Goal: Check status: Check status

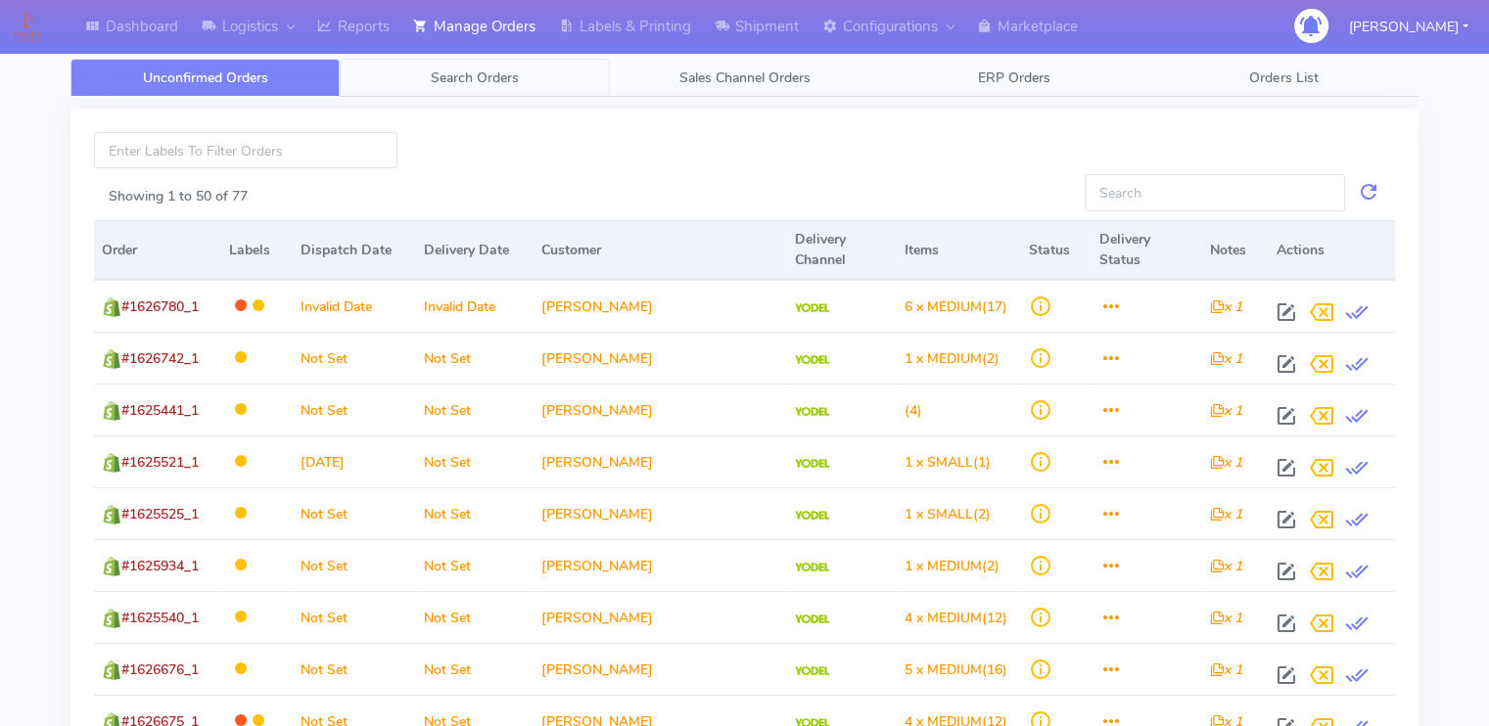
click at [474, 79] on span "Search Orders" at bounding box center [475, 78] width 88 height 19
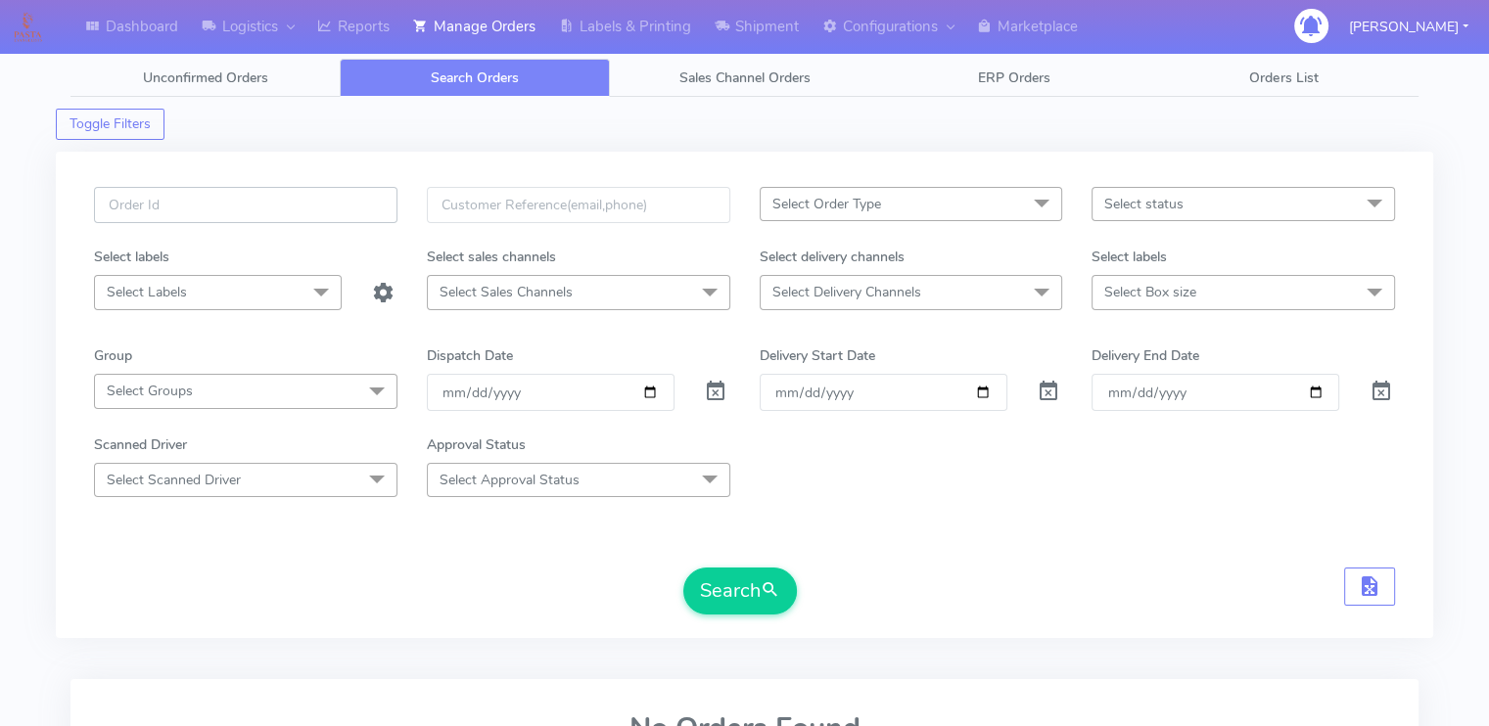
click at [261, 215] on input "text" at bounding box center [245, 205] width 303 height 36
paste input "1628963A"
type input "1628963"
click at [683, 568] on button "Search" at bounding box center [740, 591] width 114 height 47
click at [716, 391] on span at bounding box center [715, 396] width 23 height 19
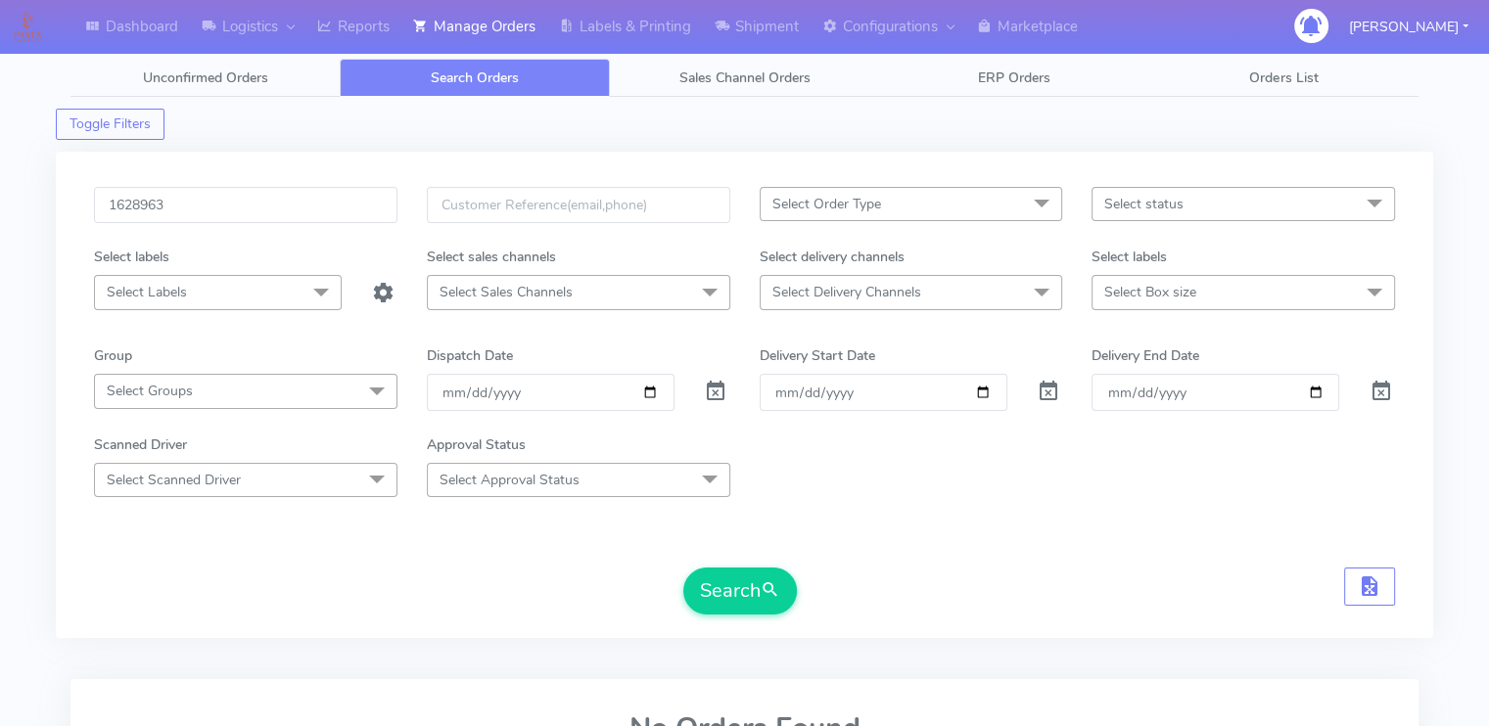
click at [482, 594] on div "Search" at bounding box center [744, 591] width 1301 height 47
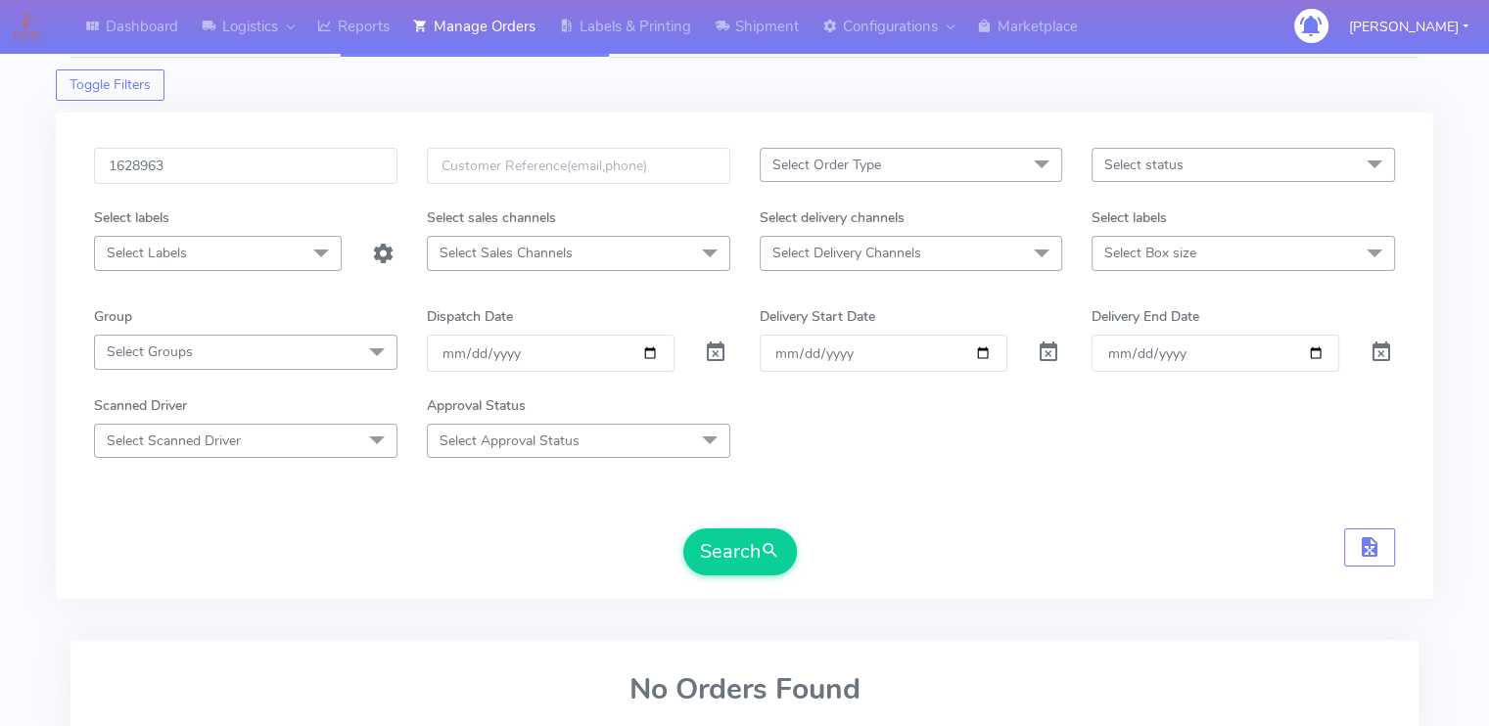
scroll to position [188, 0]
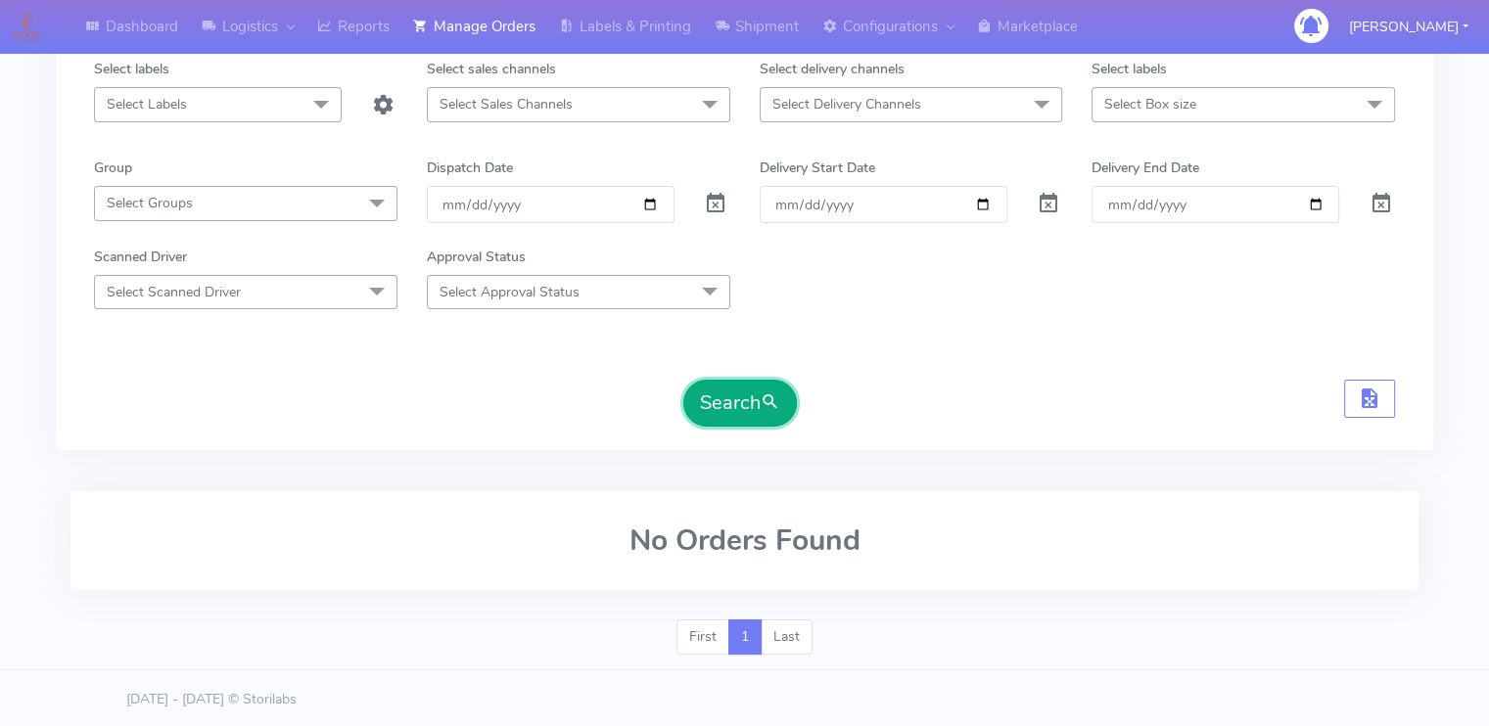
click at [720, 404] on button "Search" at bounding box center [740, 403] width 114 height 47
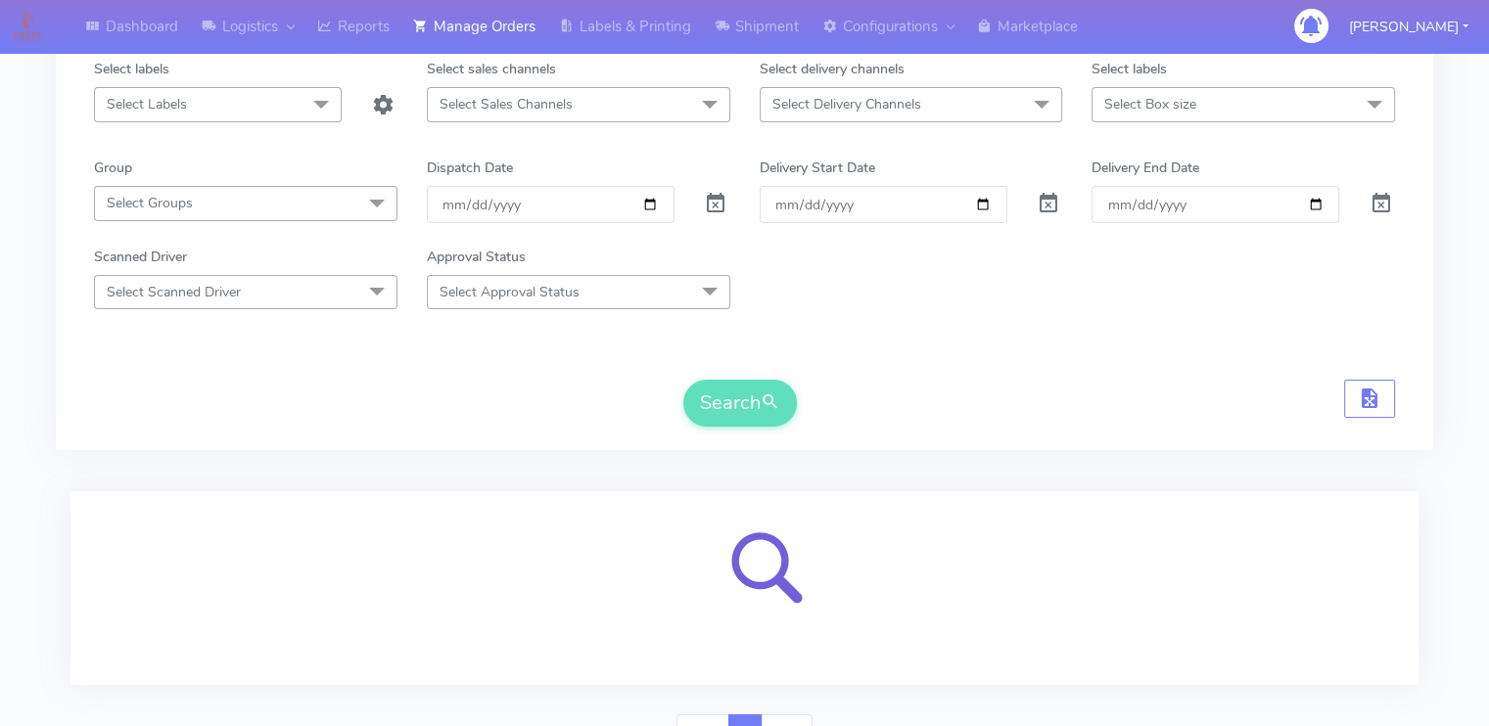
click at [33, 312] on div "Dashboard Logistics [GEOGRAPHIC_DATA] Logistics Reports Manage Orders Labels & …" at bounding box center [744, 306] width 1489 height 918
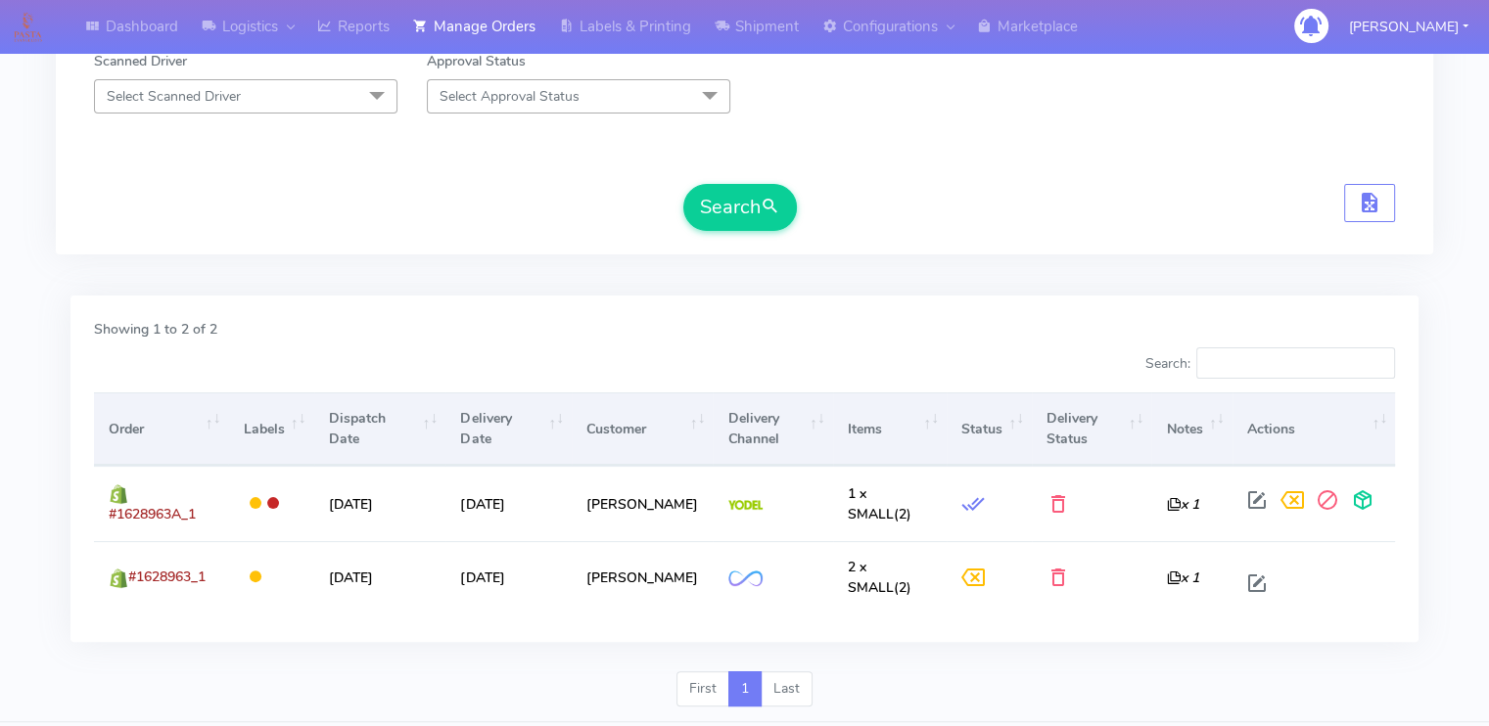
scroll to position [420, 0]
